Goal: Navigation & Orientation: Find specific page/section

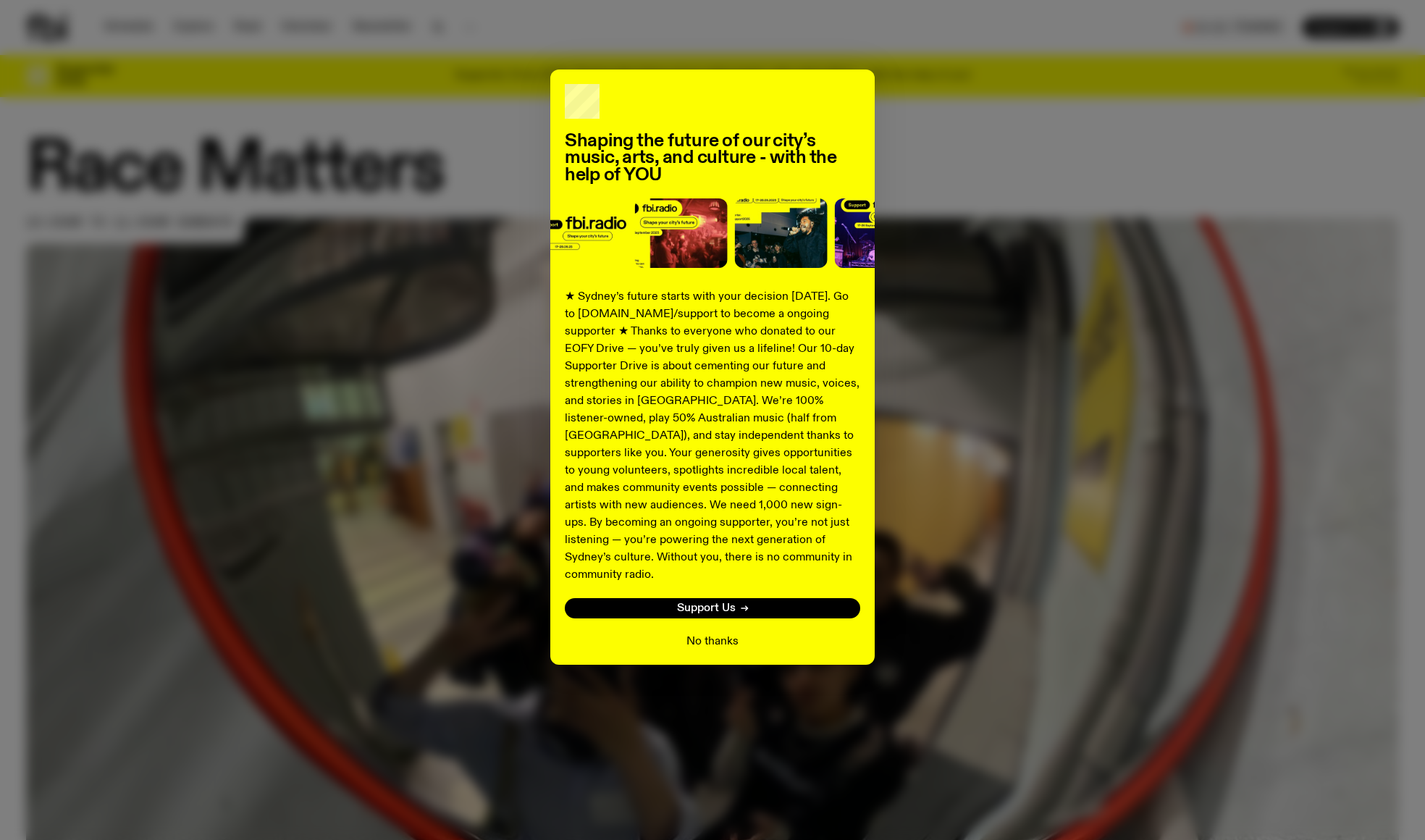
click at [706, 633] on button "No thanks" at bounding box center [713, 641] width 52 height 18
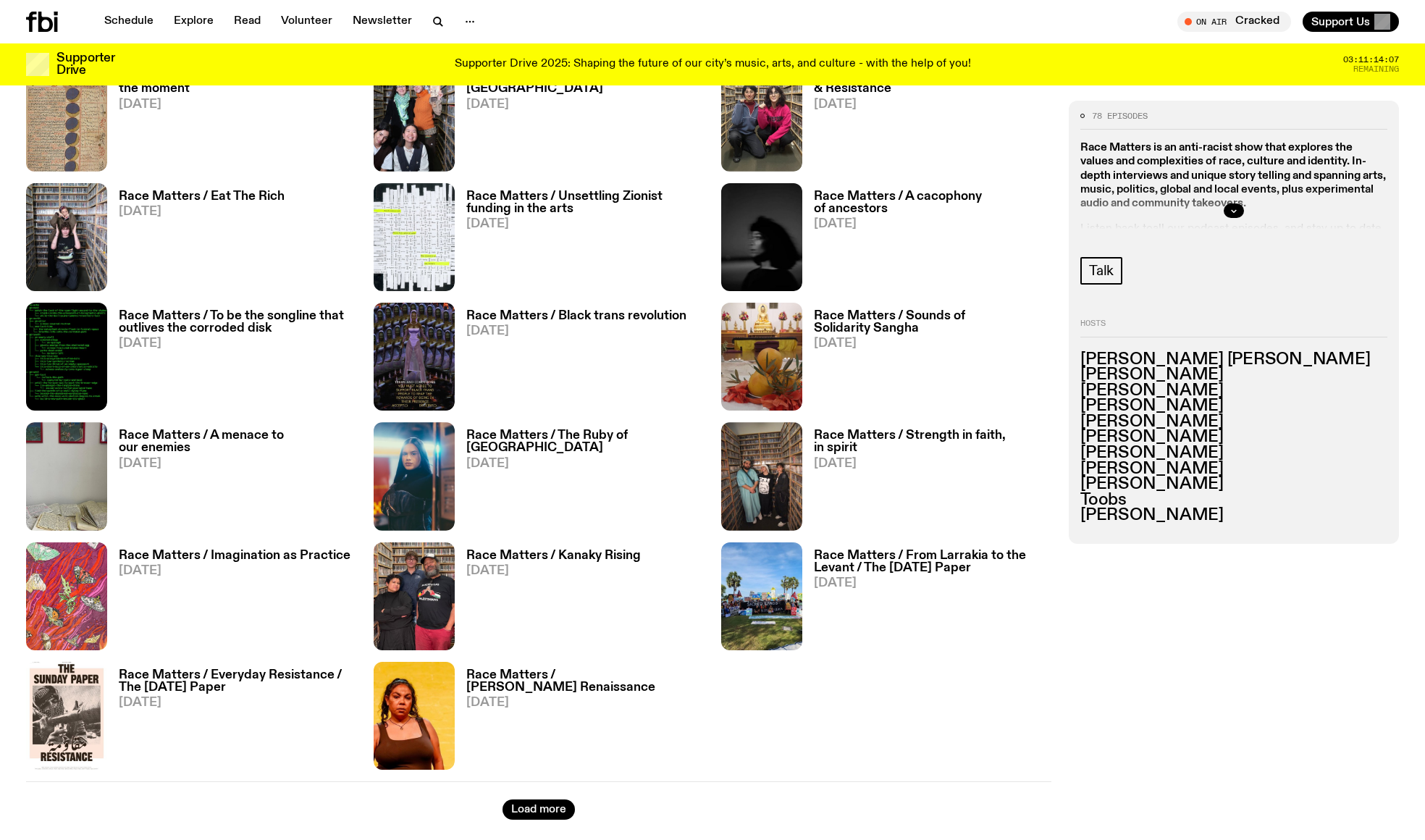
scroll to position [1566, 0]
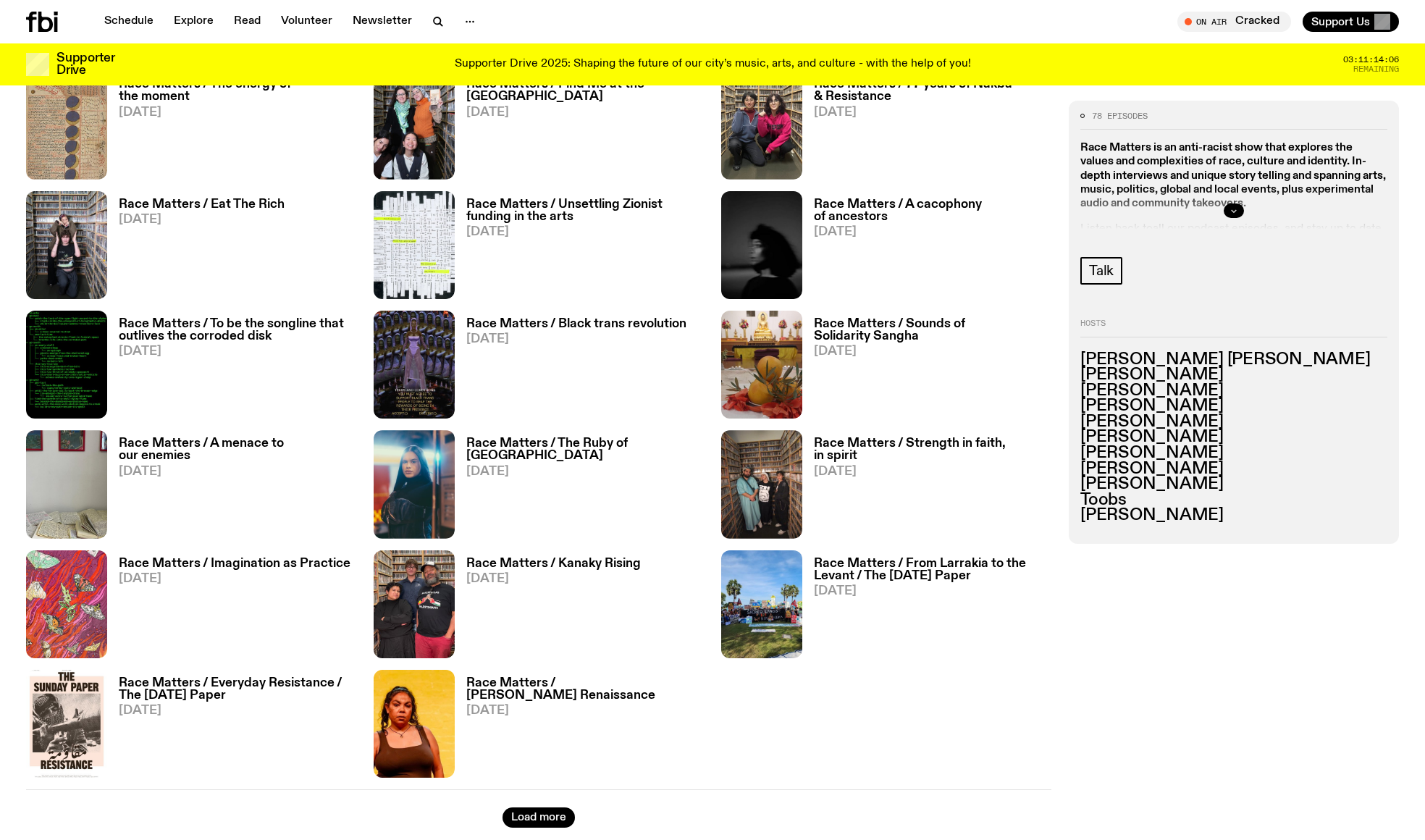
click at [1238, 209] on icon "button" at bounding box center [1233, 210] width 8 height 8
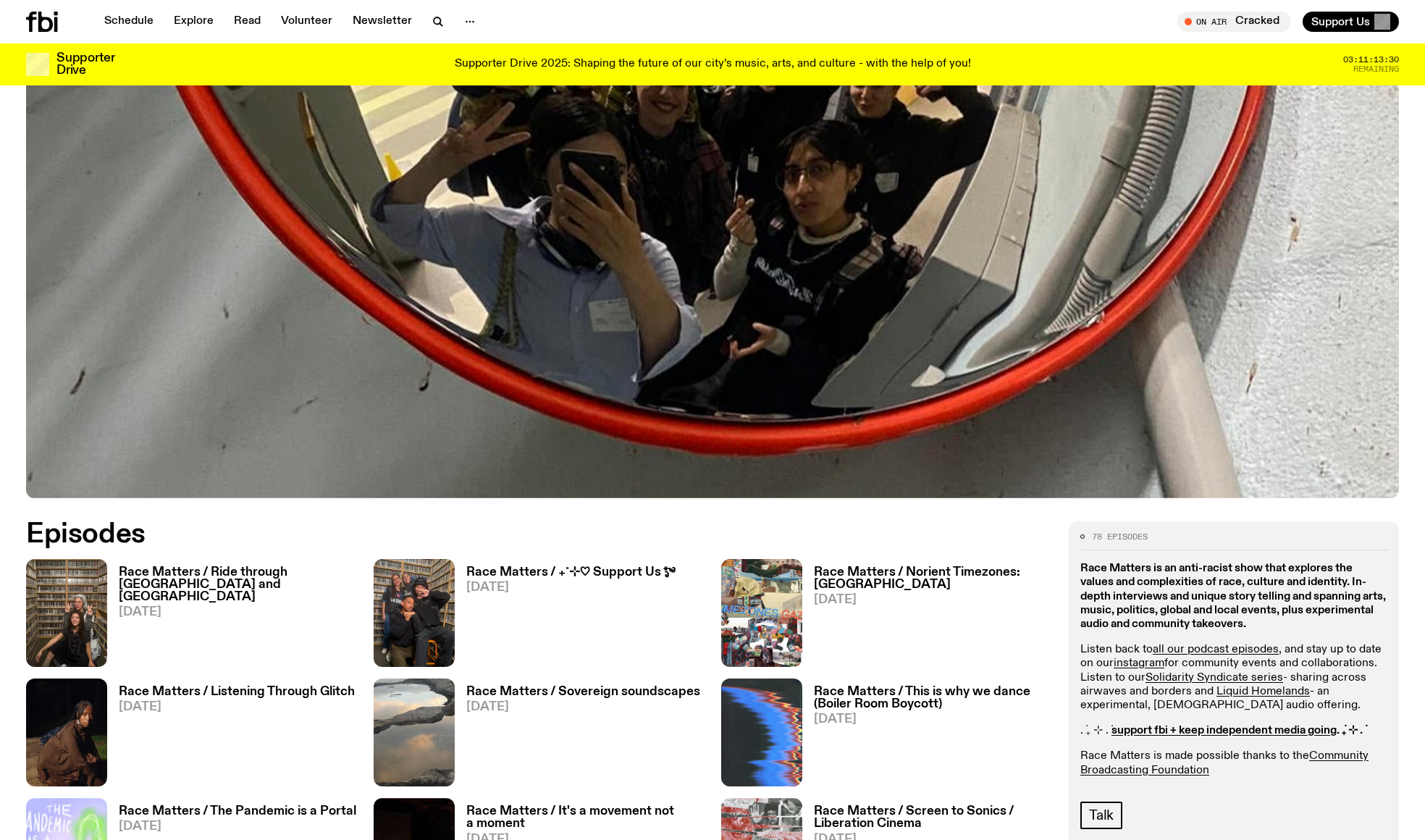
scroll to position [0, 0]
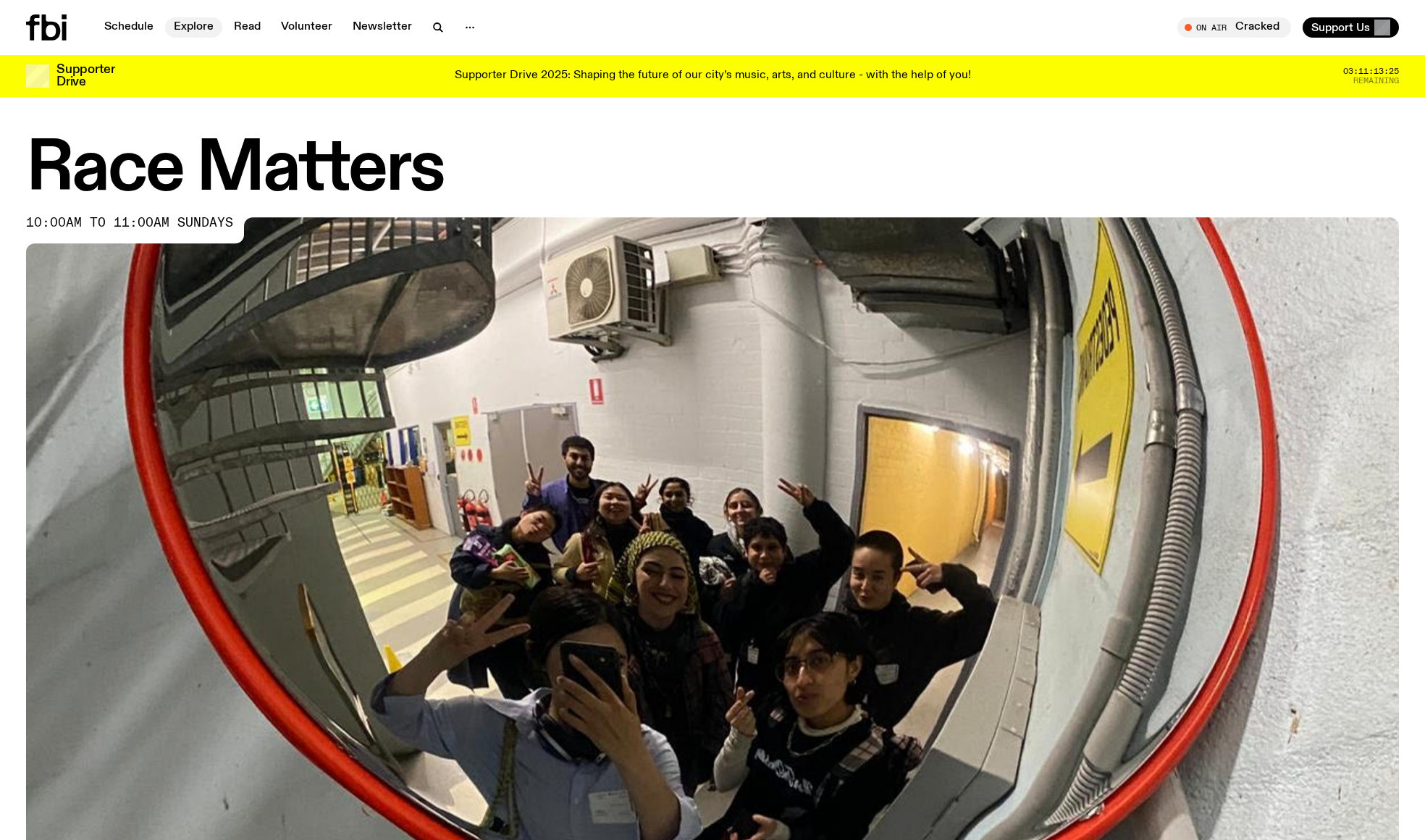
click at [213, 24] on link "Explore" at bounding box center [193, 28] width 57 height 21
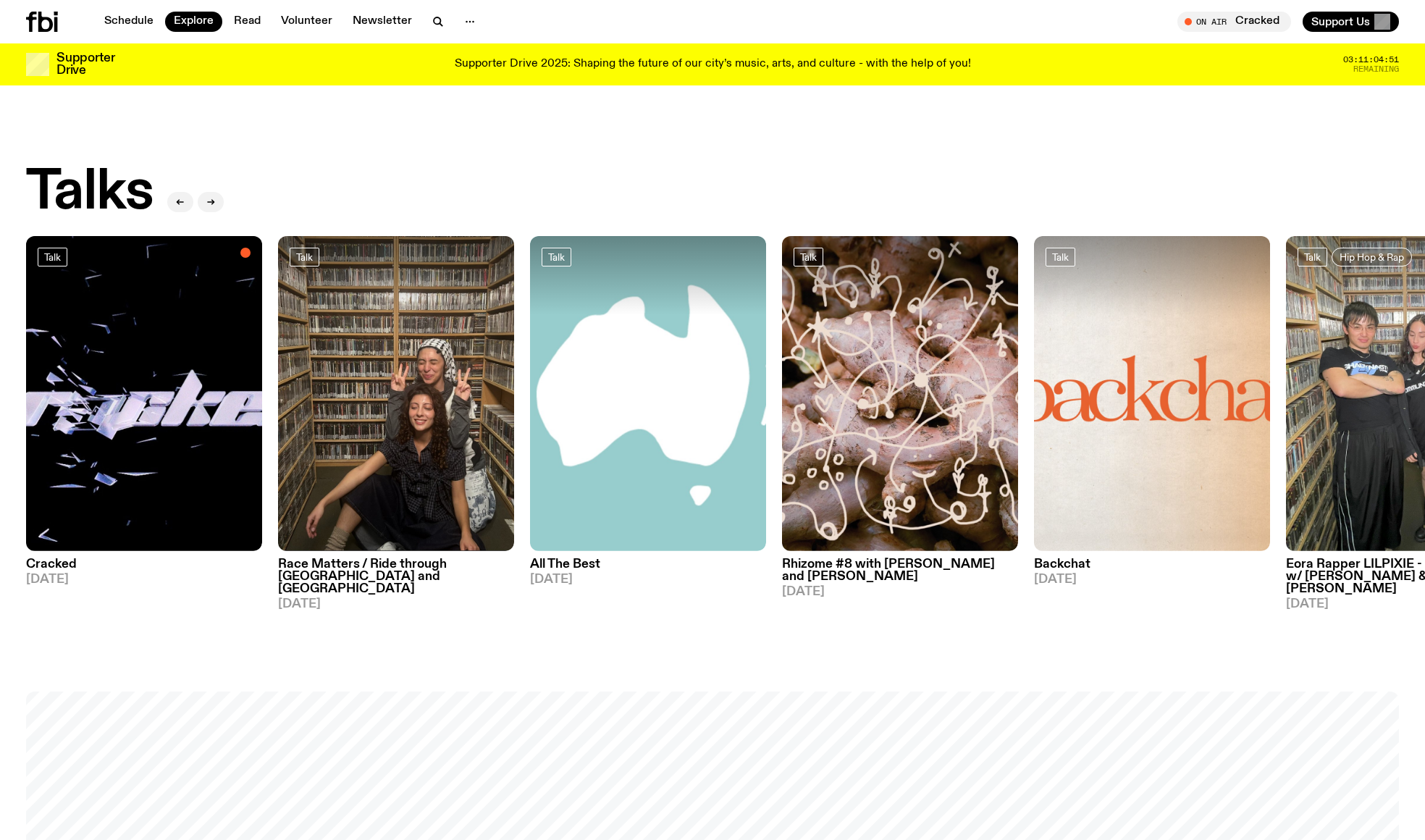
scroll to position [1364, 0]
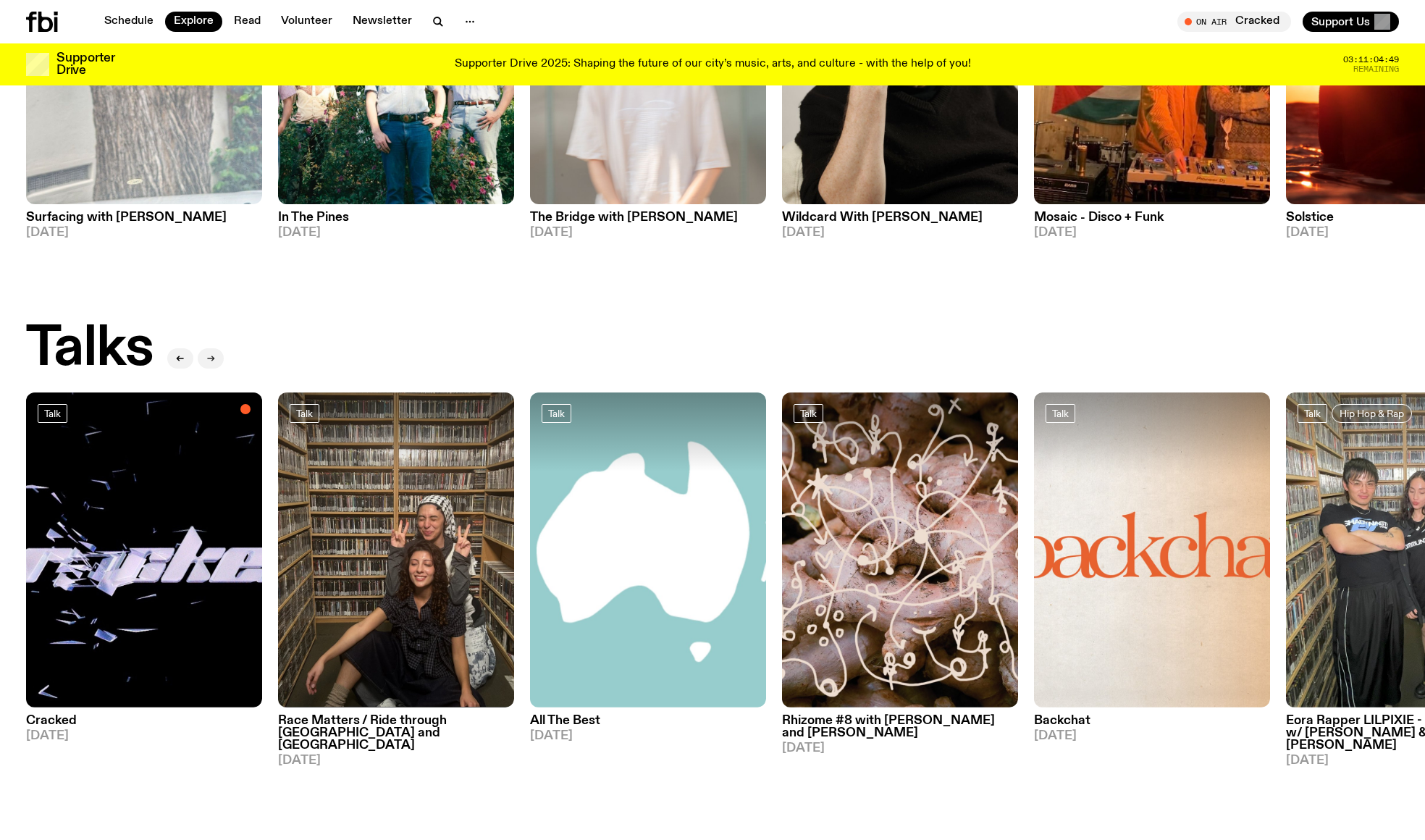
click at [215, 348] on button "button" at bounding box center [211, 359] width 26 height 21
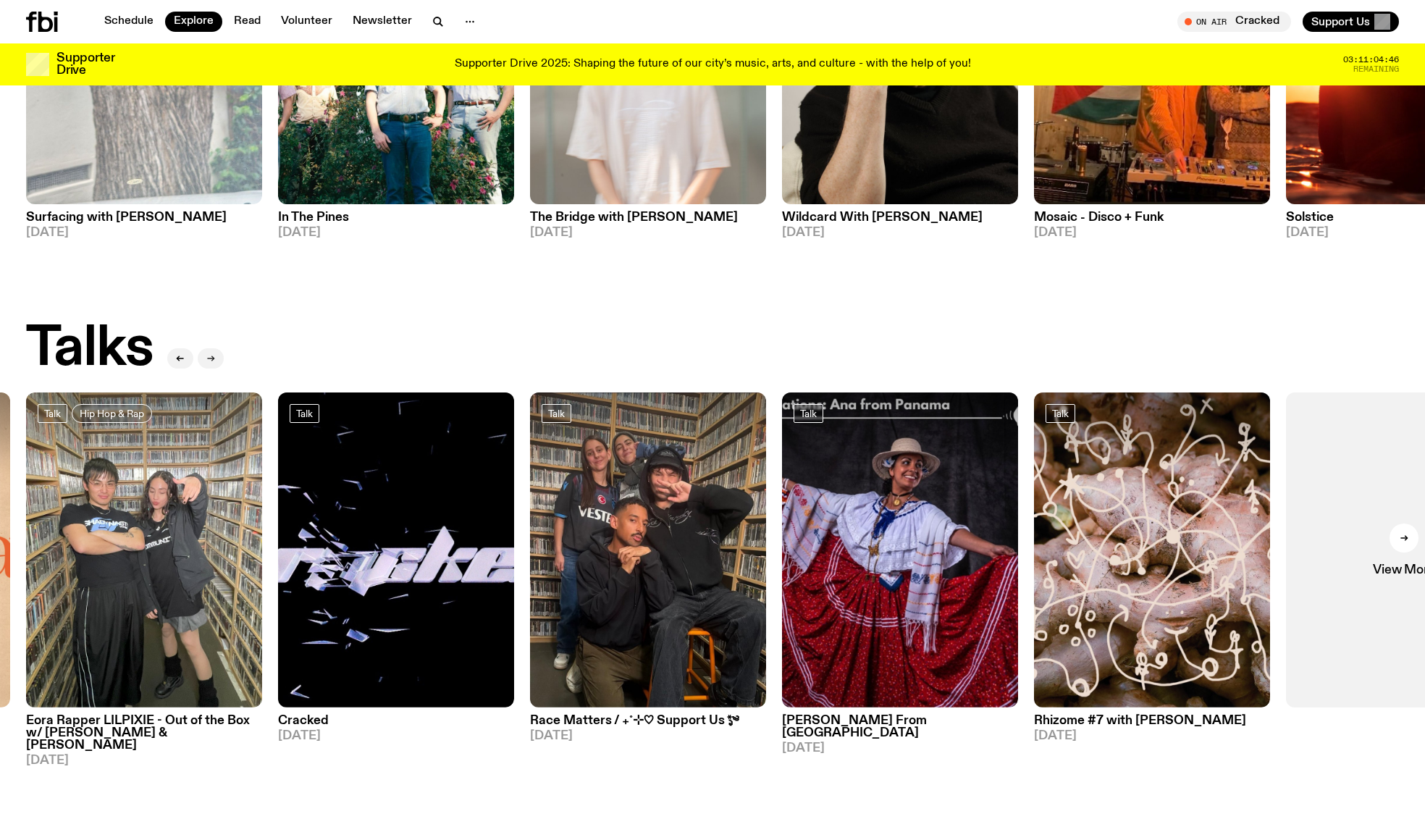
click at [215, 348] on button "button" at bounding box center [211, 359] width 26 height 21
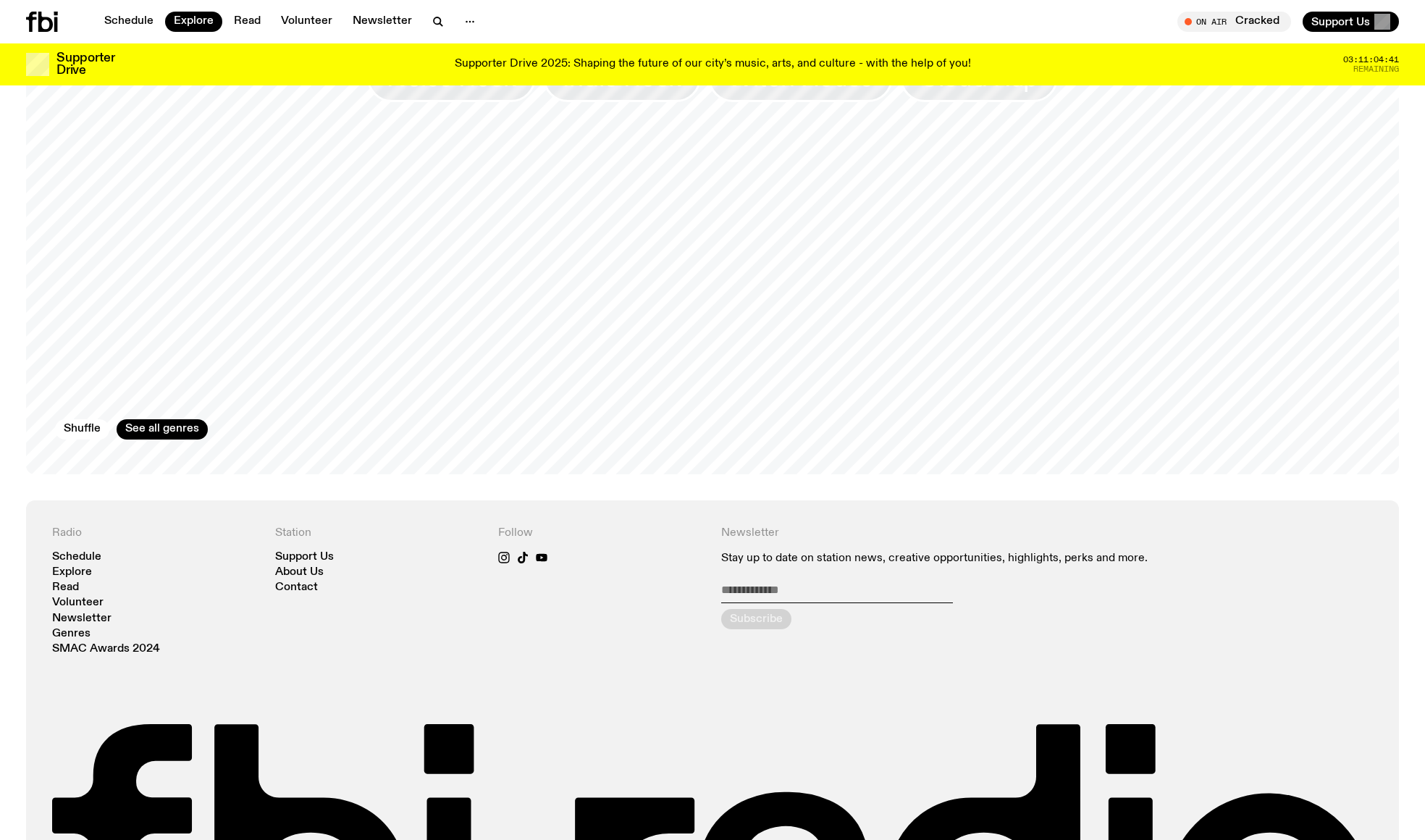
scroll to position [2523, 0]
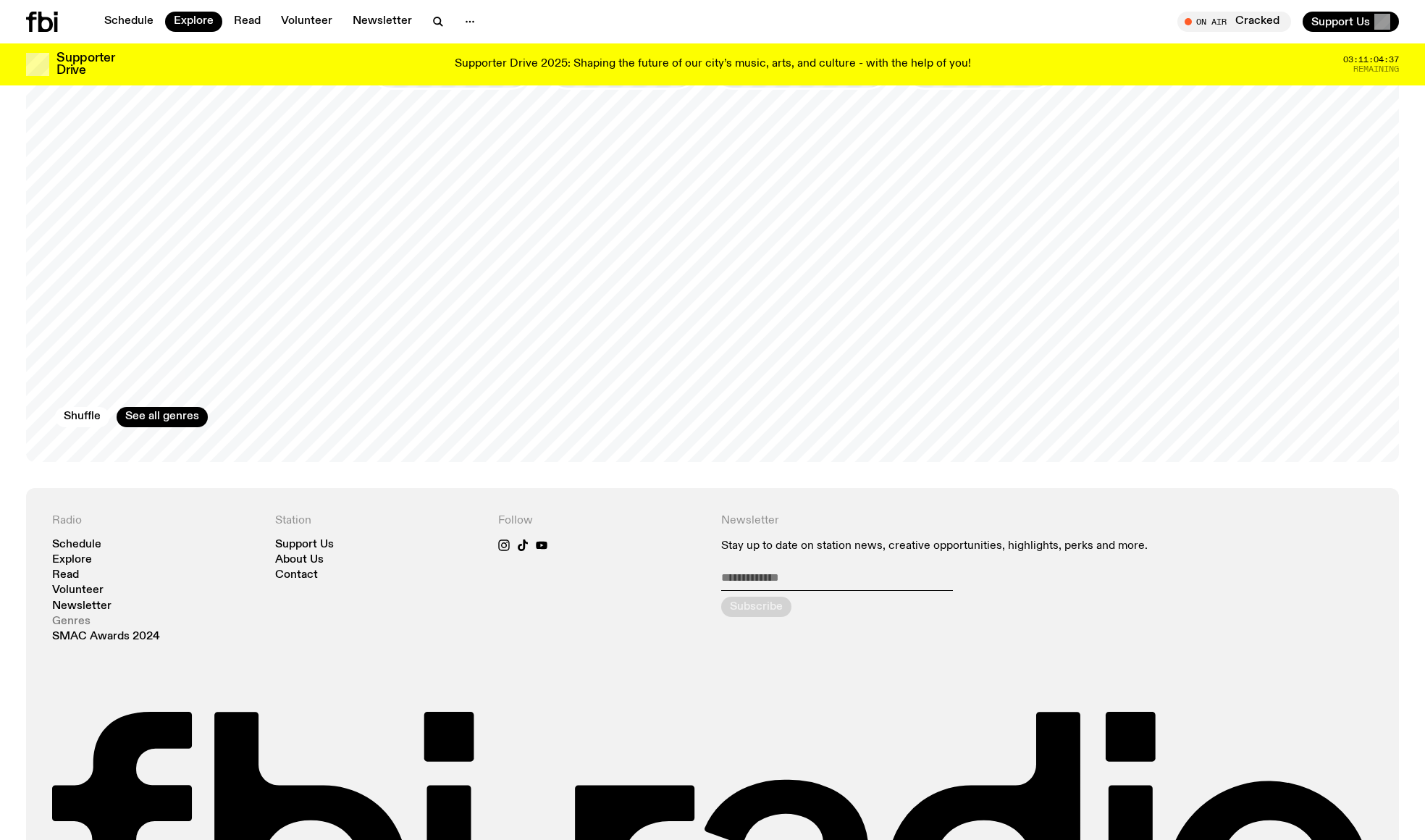
click at [78, 616] on link "Genres" at bounding box center [71, 622] width 38 height 11
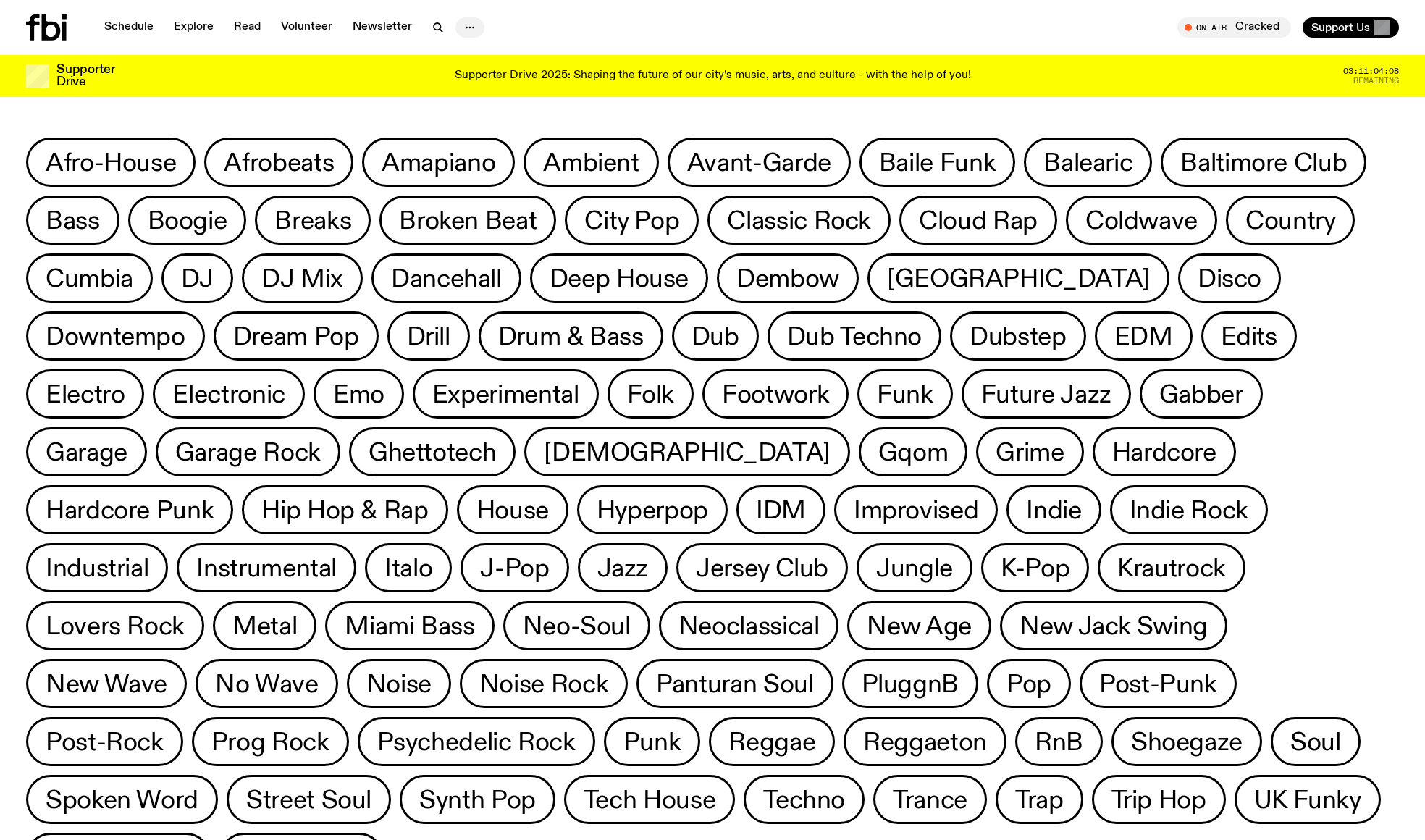
click at [463, 34] on icon "button" at bounding box center [469, 27] width 18 height 18
click at [384, 66] on div "Supporter Drive 2025: Shaping the future of our city’s music, arts, and culture…" at bounding box center [712, 76] width 1165 height 24
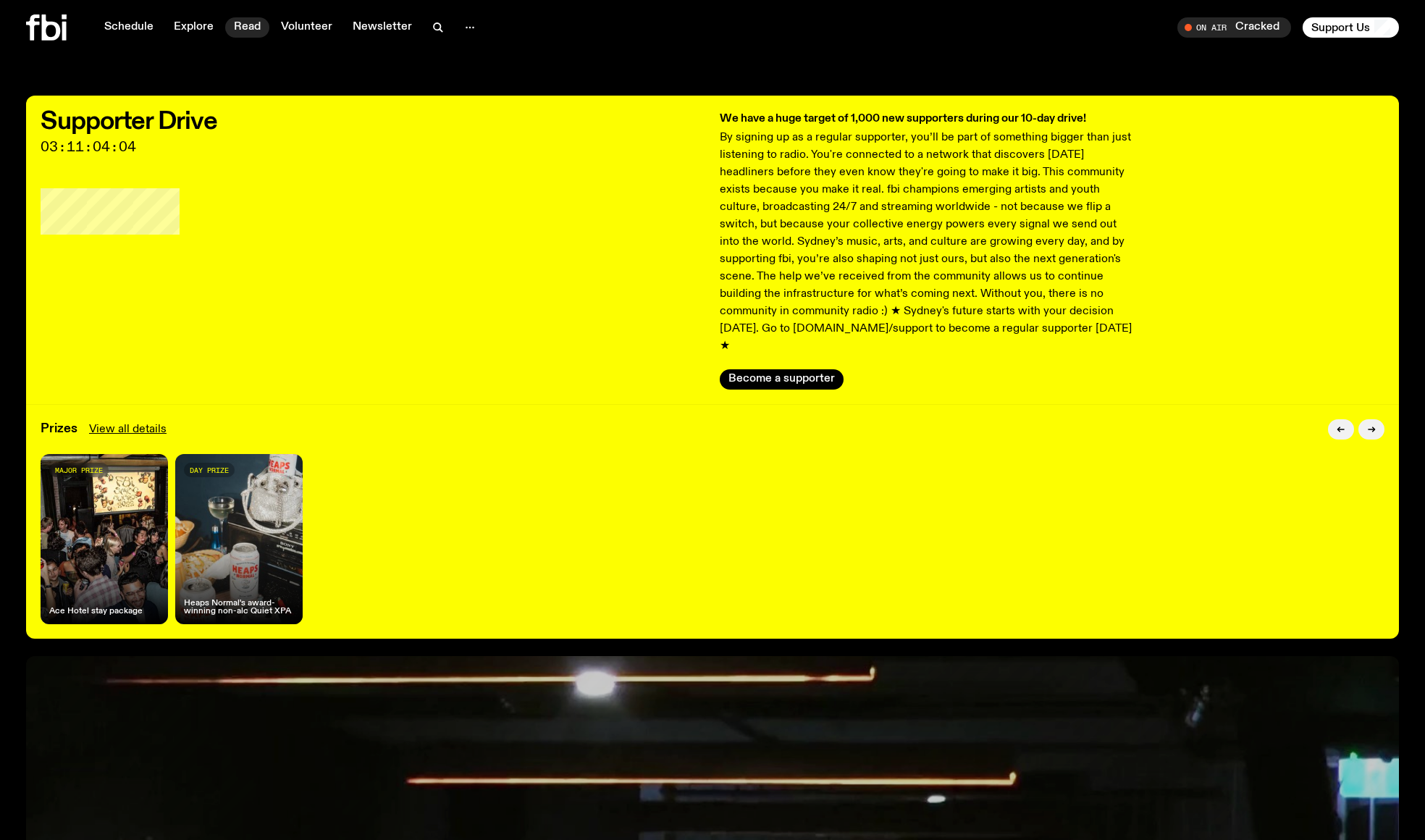
click at [259, 28] on link "Read" at bounding box center [246, 28] width 44 height 21
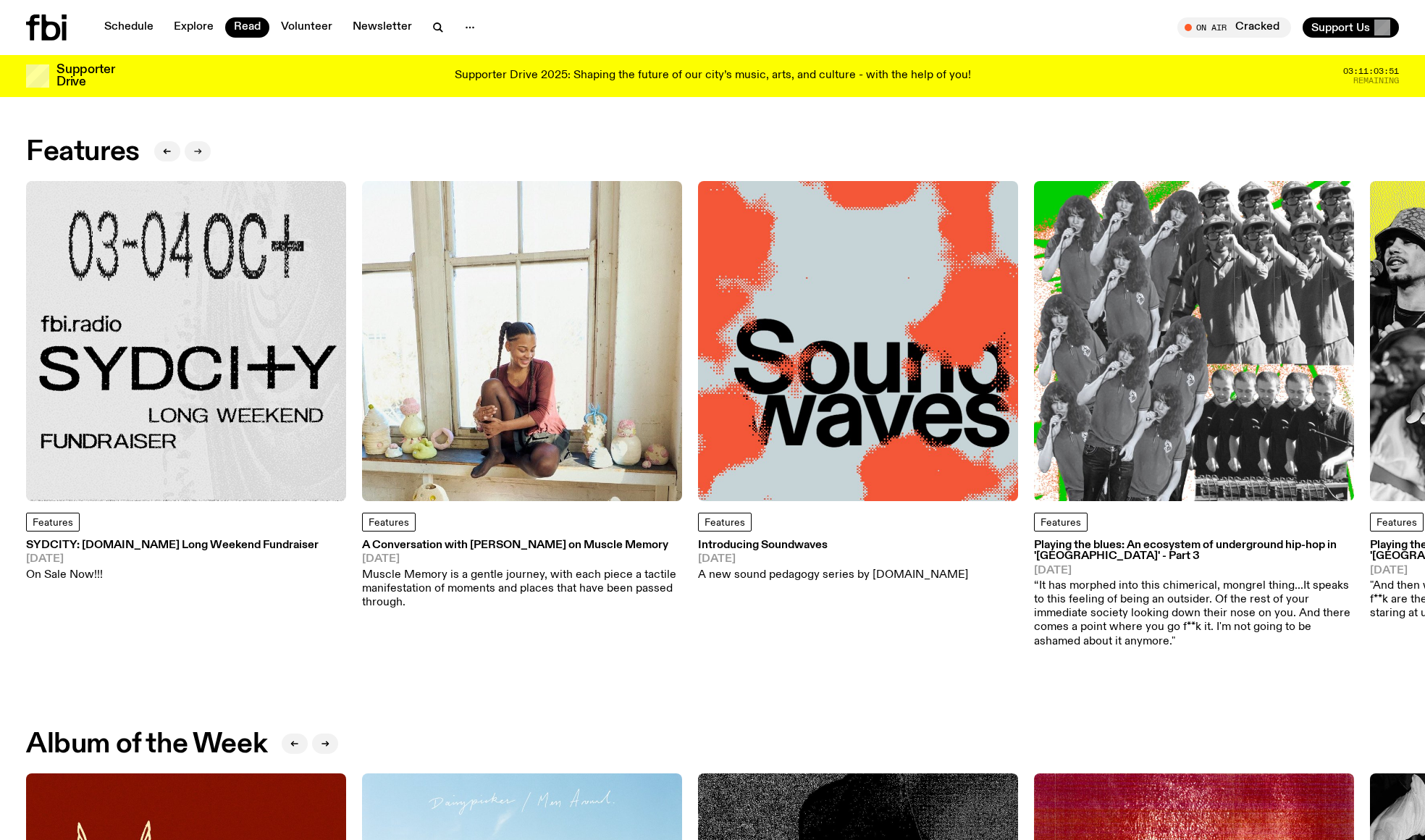
click at [207, 152] on button "button" at bounding box center [198, 152] width 26 height 21
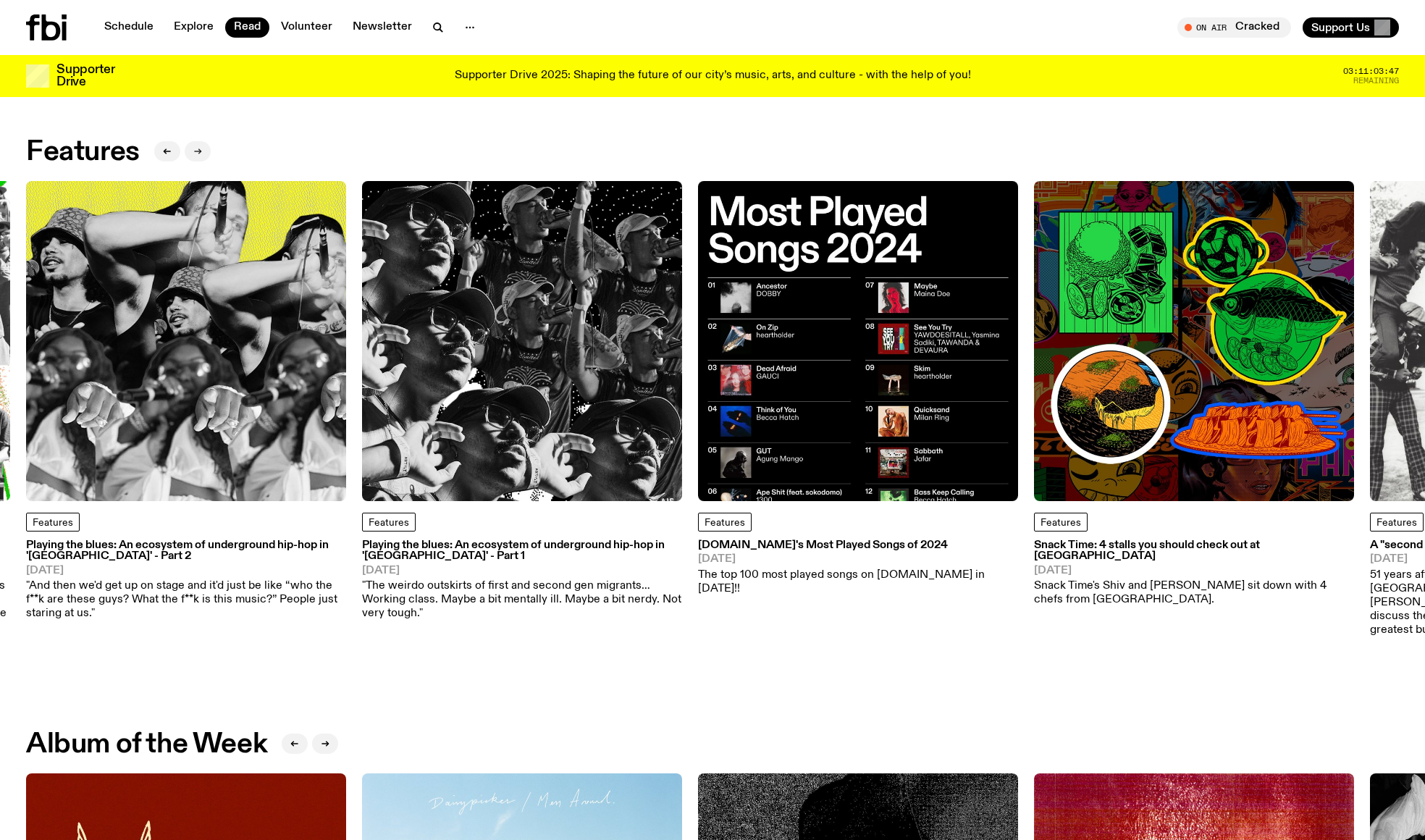
click at [207, 152] on button "button" at bounding box center [198, 152] width 26 height 21
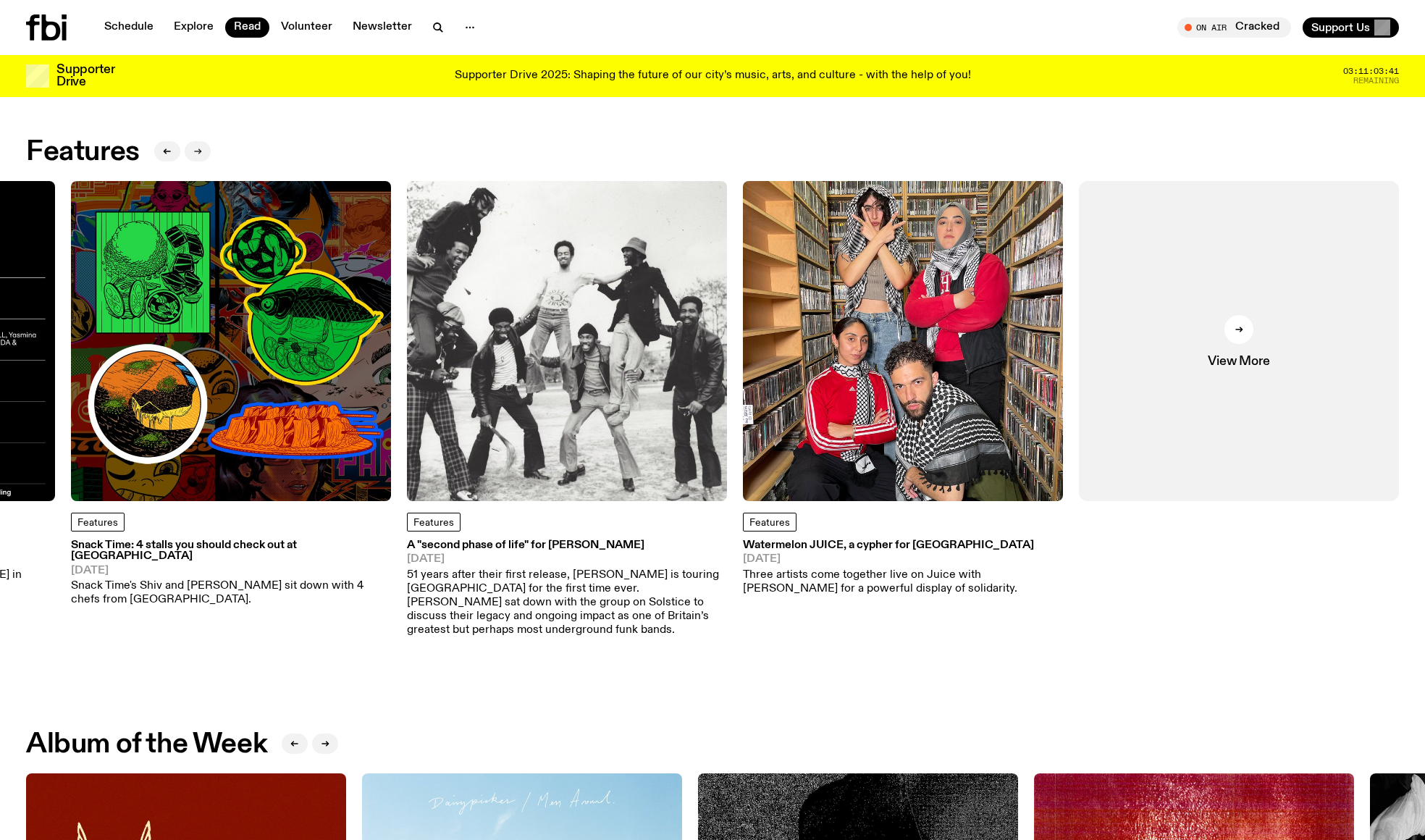
click at [207, 152] on button "button" at bounding box center [198, 152] width 26 height 21
click at [1274, 327] on link "View More" at bounding box center [1239, 341] width 320 height 320
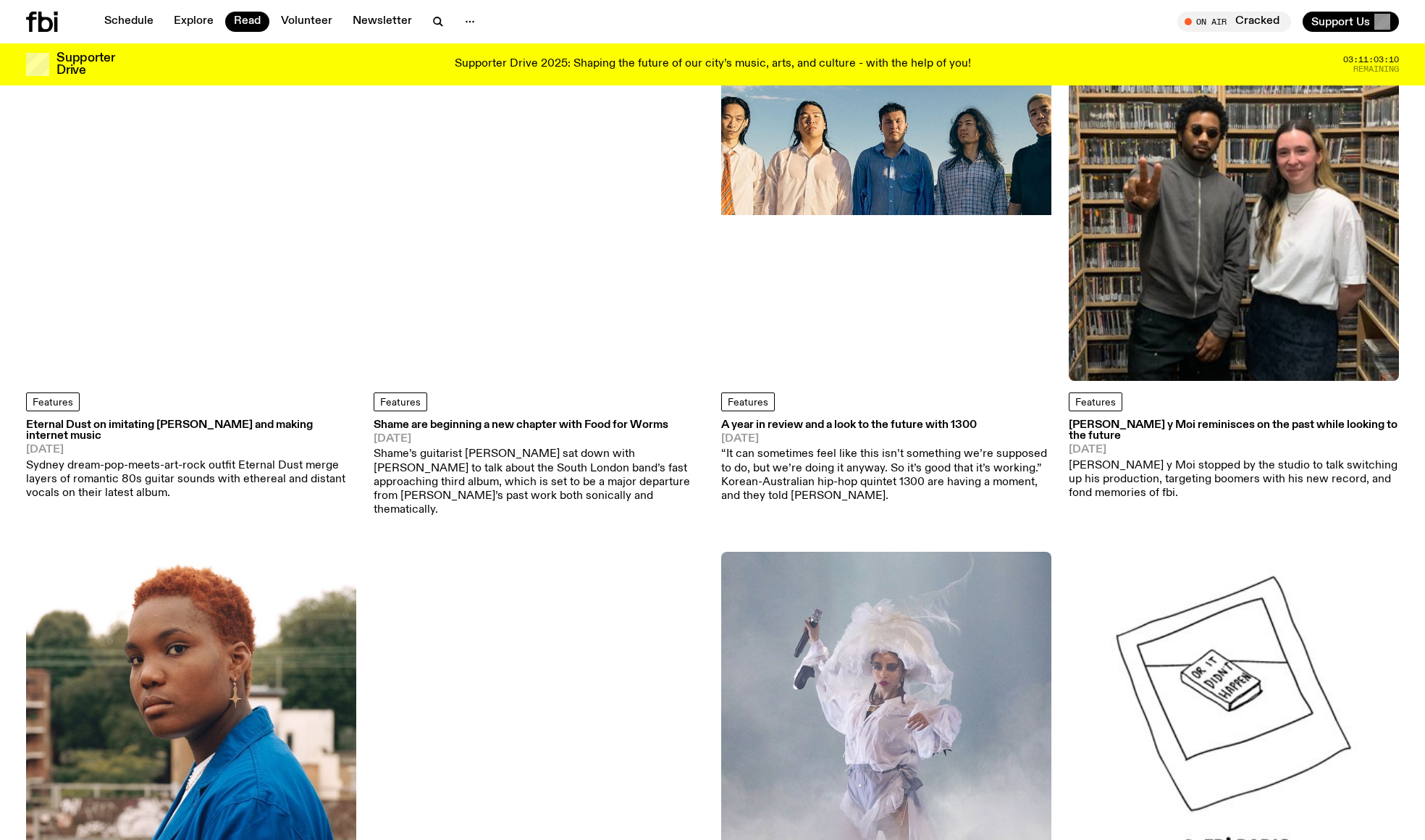
scroll to position [3103, 0]
